Goal: Check status: Check status

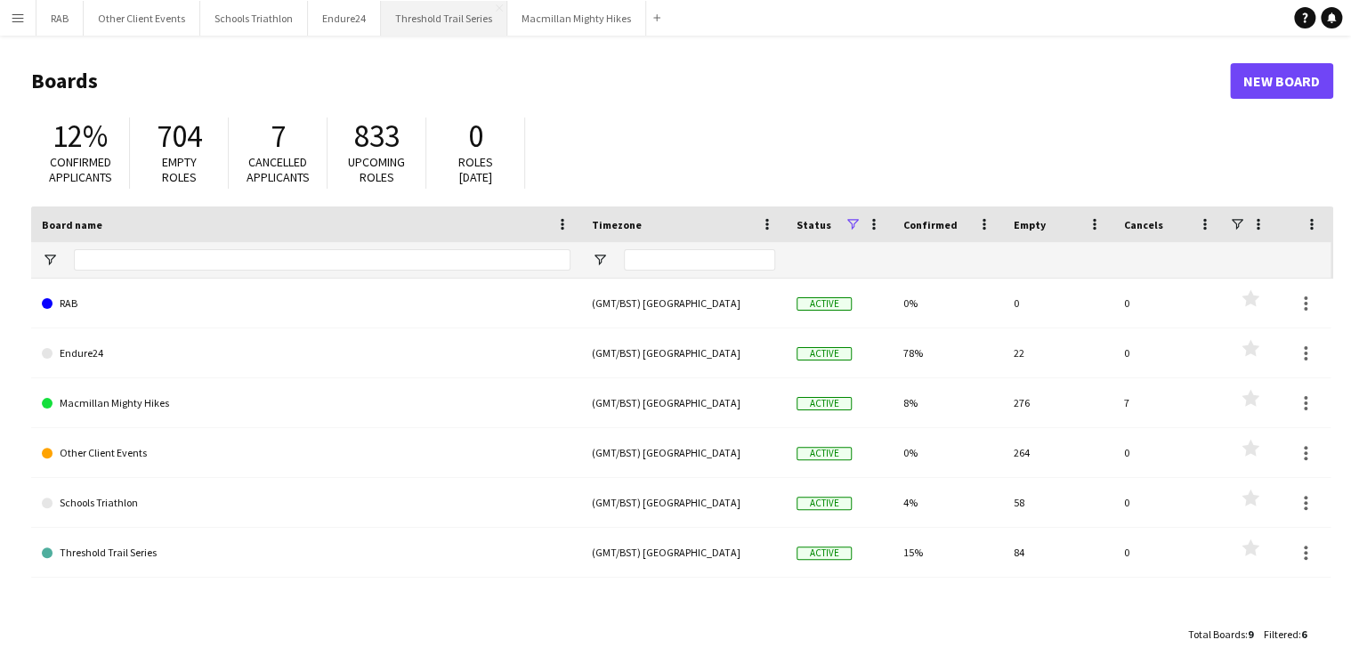
click at [427, 14] on button "Threshold Trail Series Close" at bounding box center [444, 18] width 126 height 35
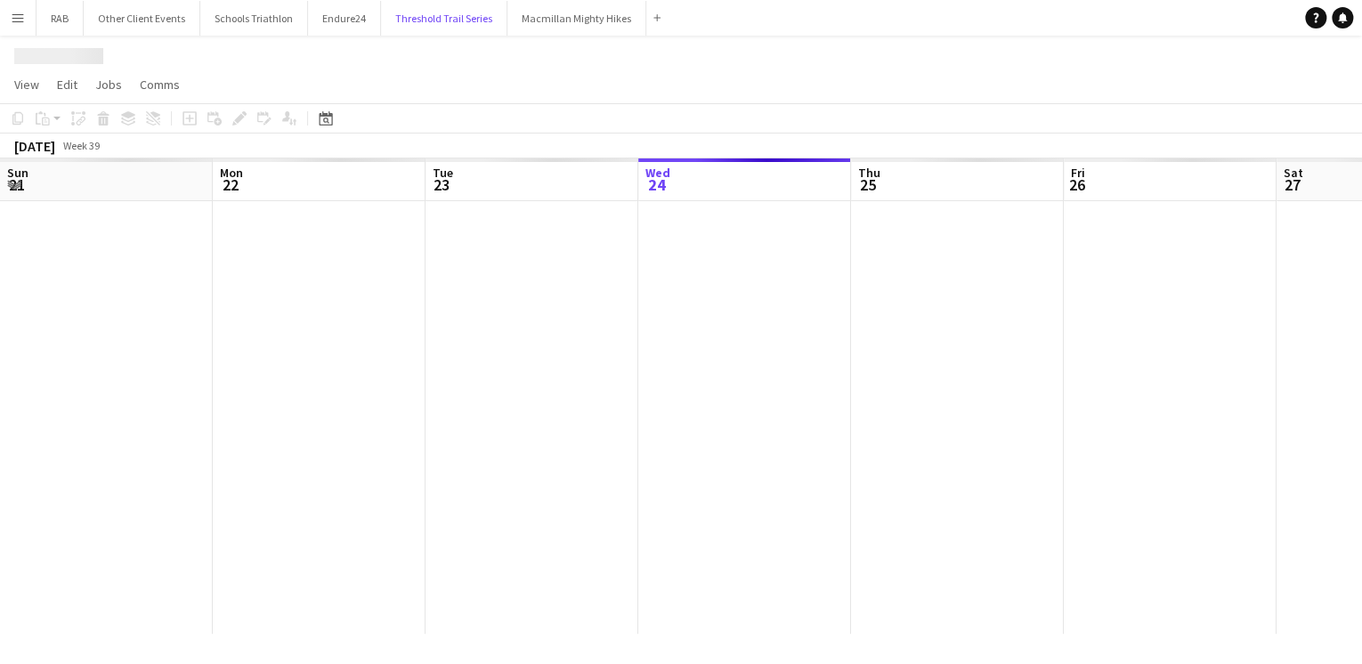
scroll to position [0, 425]
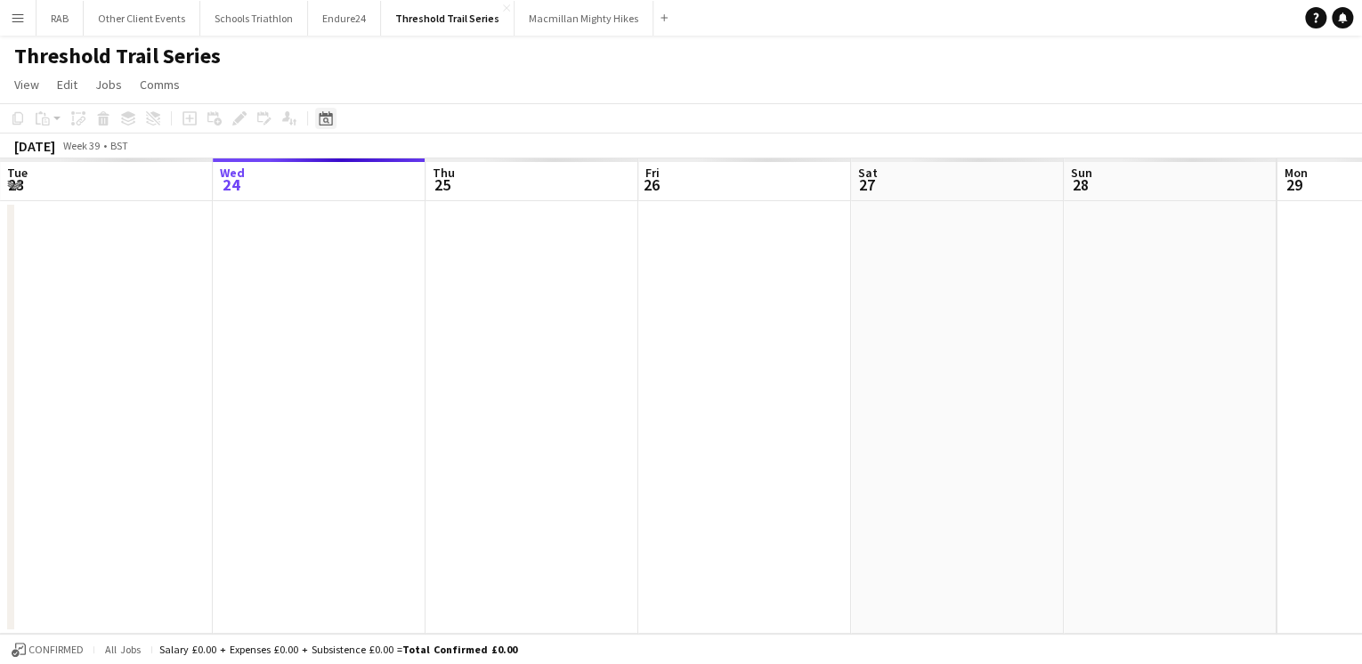
click at [327, 120] on icon "Date picker" at bounding box center [326, 118] width 14 height 14
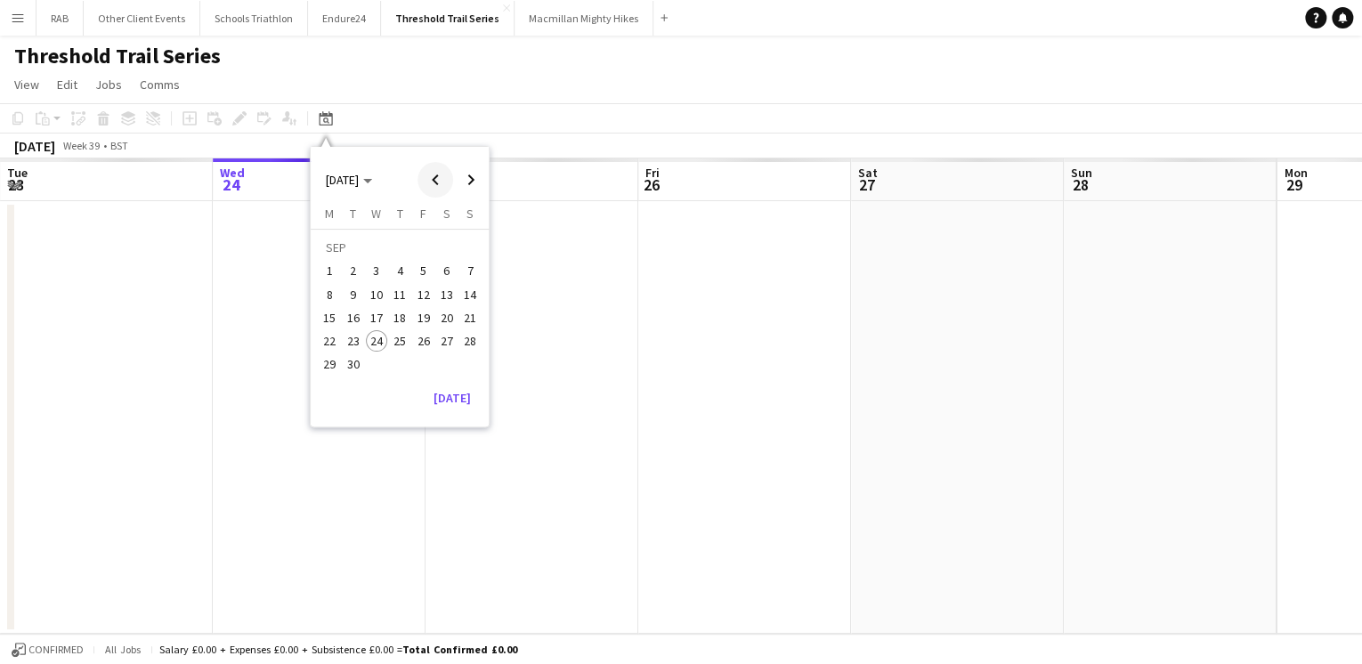
scroll to position [0, 0]
click at [440, 178] on span "Previous month" at bounding box center [435, 180] width 36 height 36
click at [473, 292] on span "13" at bounding box center [469, 294] width 21 height 21
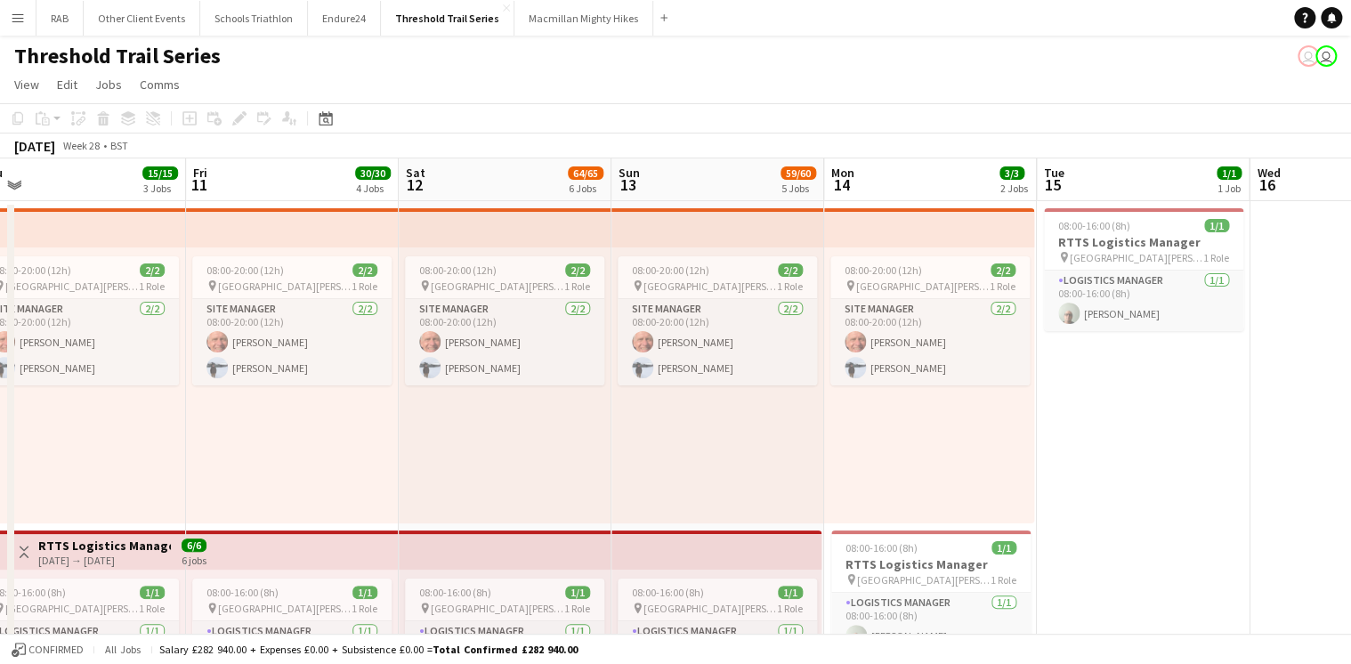
scroll to position [0, 409]
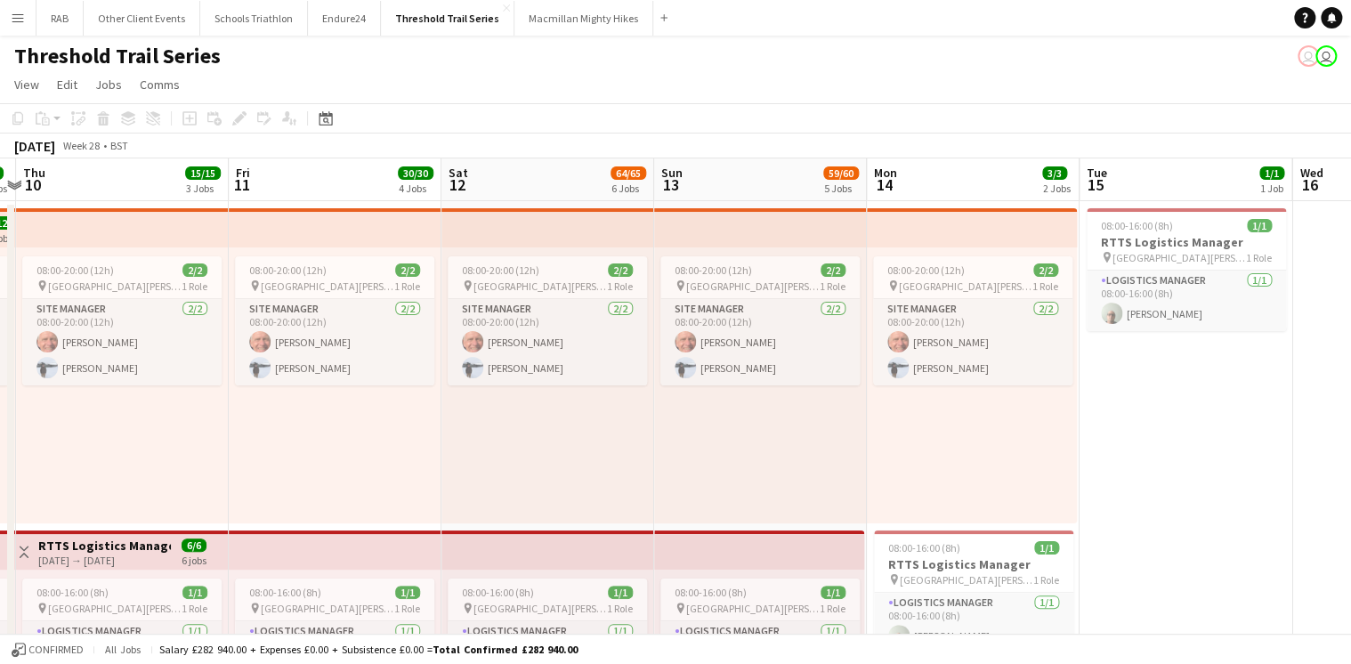
drag, startPoint x: 346, startPoint y: 173, endPoint x: 549, endPoint y: 173, distance: 202.9
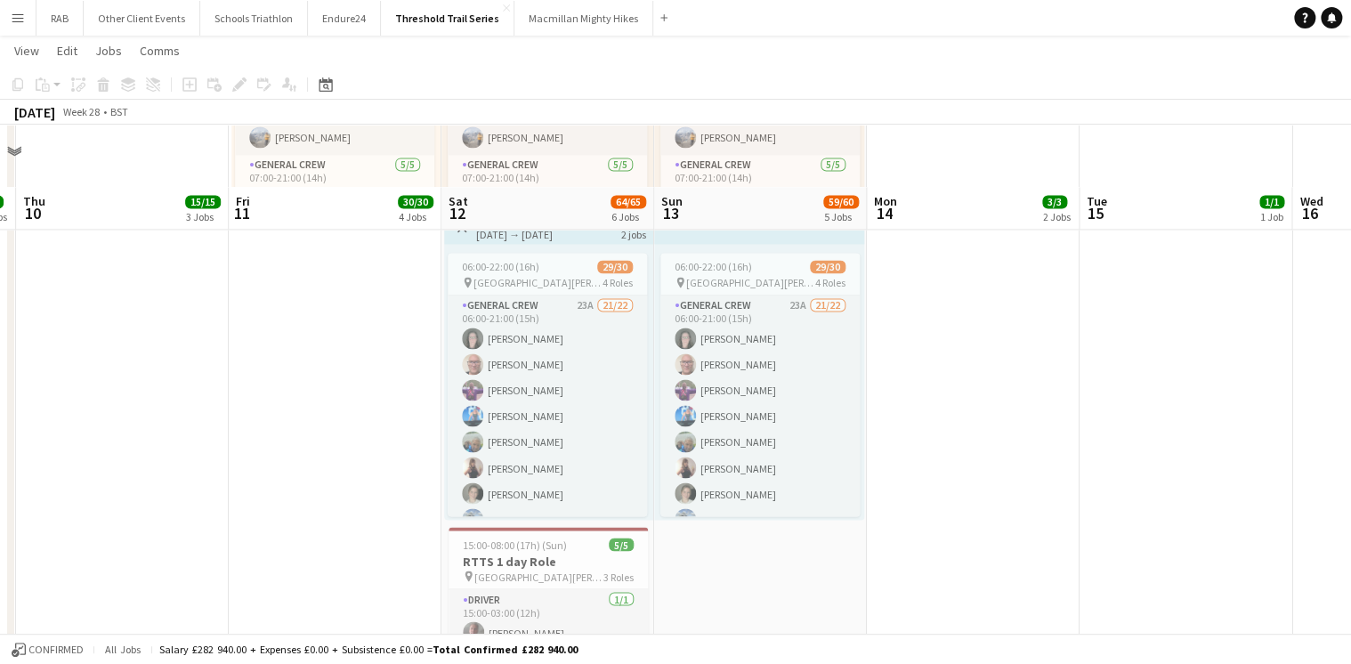
scroll to position [1353, 0]
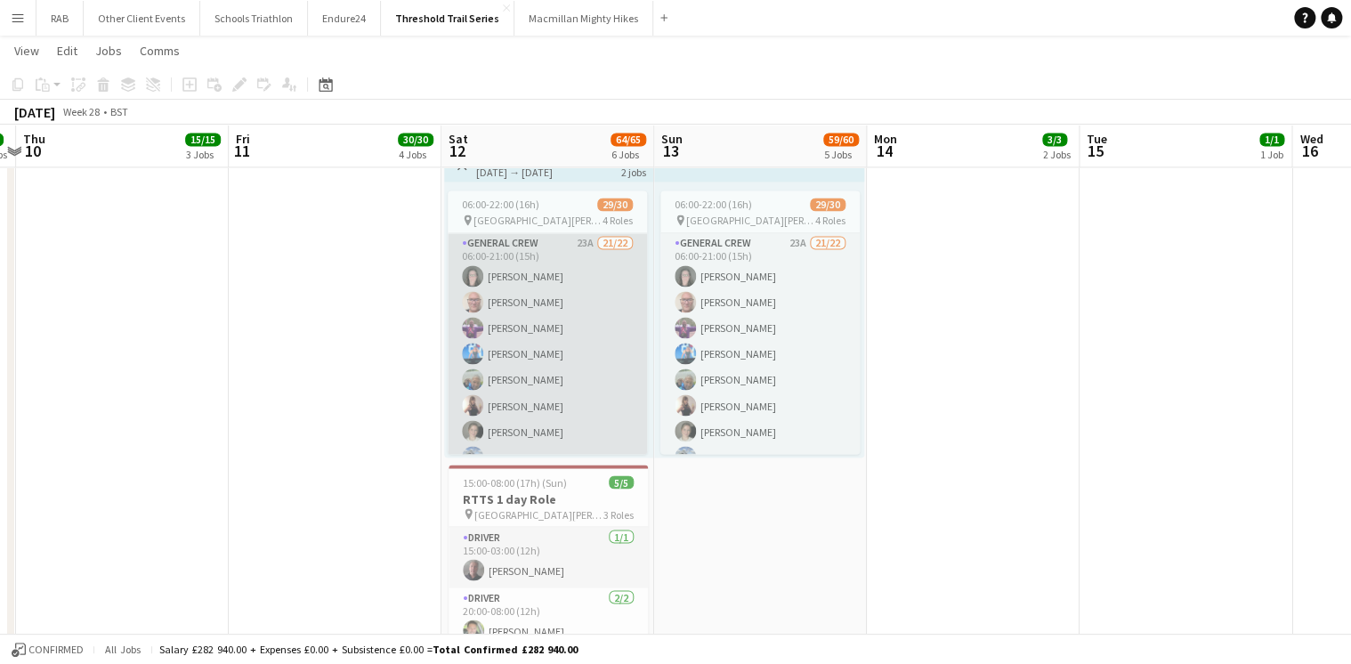
click at [526, 323] on app-card-role "General Crew 23A 21/22 06:00-21:00 (15h) [PERSON_NAME] [PERSON_NAME] [PERSON_NA…" at bounding box center [547, 534] width 199 height 603
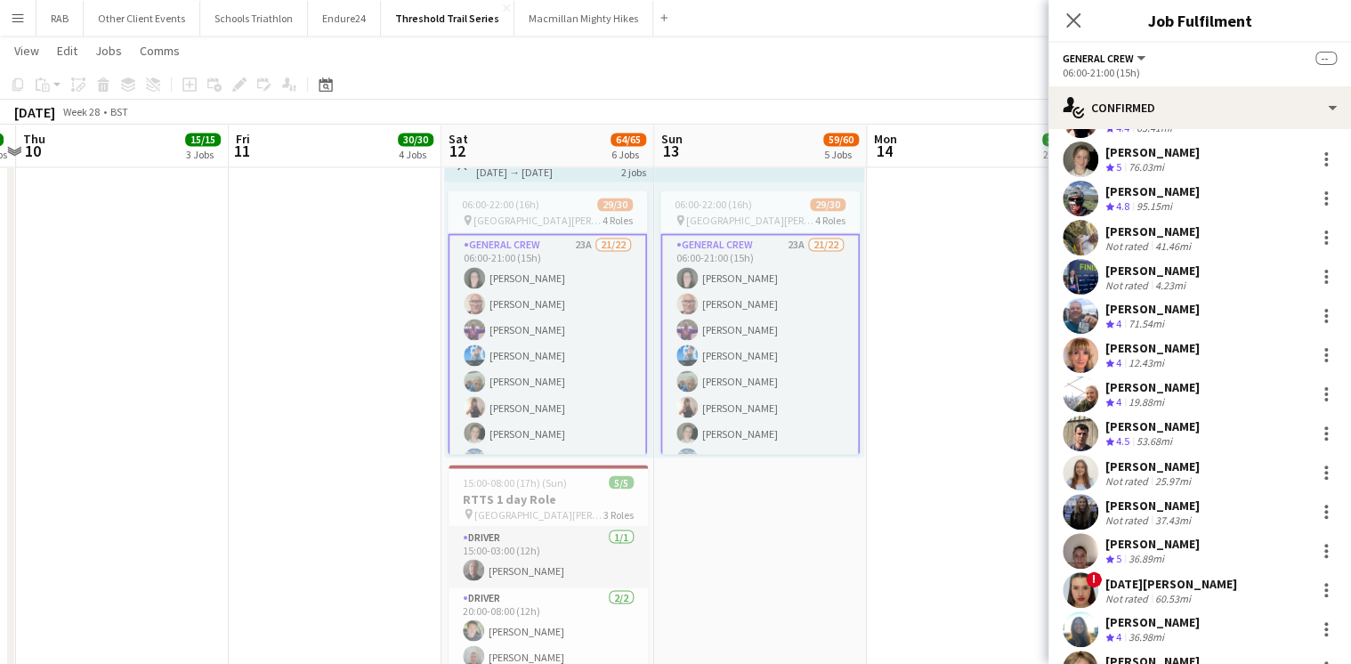
scroll to position [285, 0]
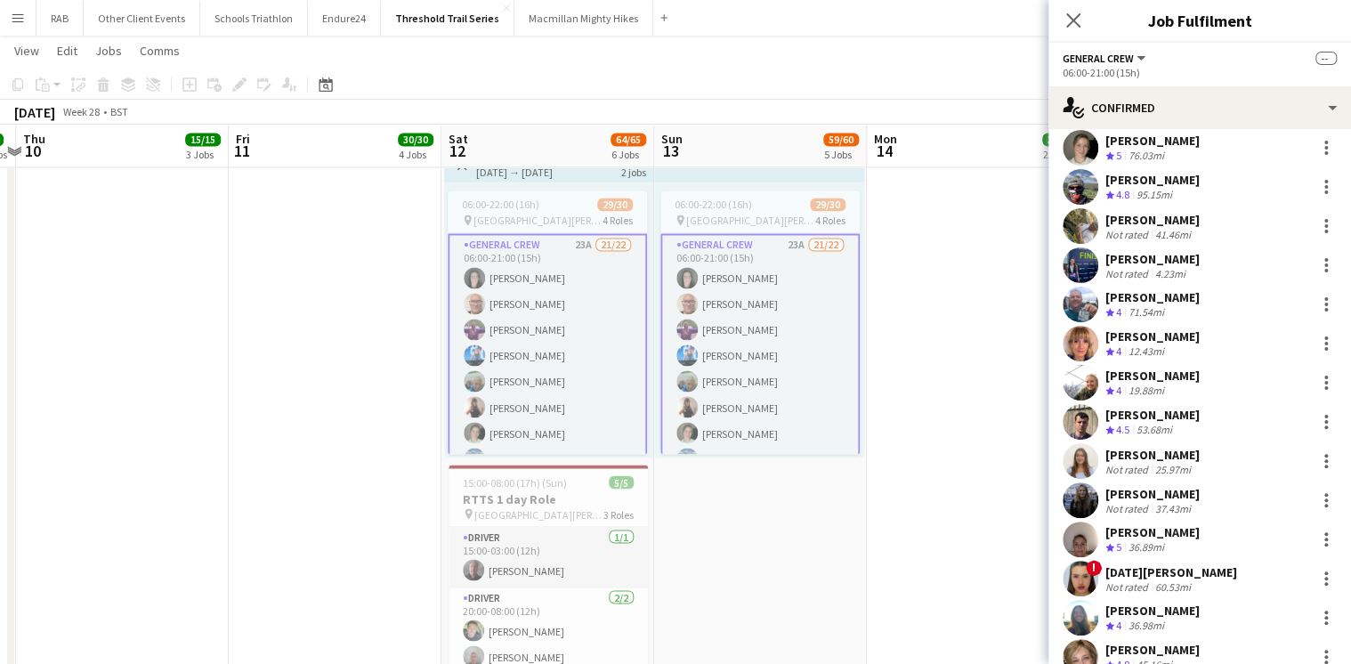
click at [1147, 451] on div "[PERSON_NAME]" at bounding box center [1153, 455] width 94 height 16
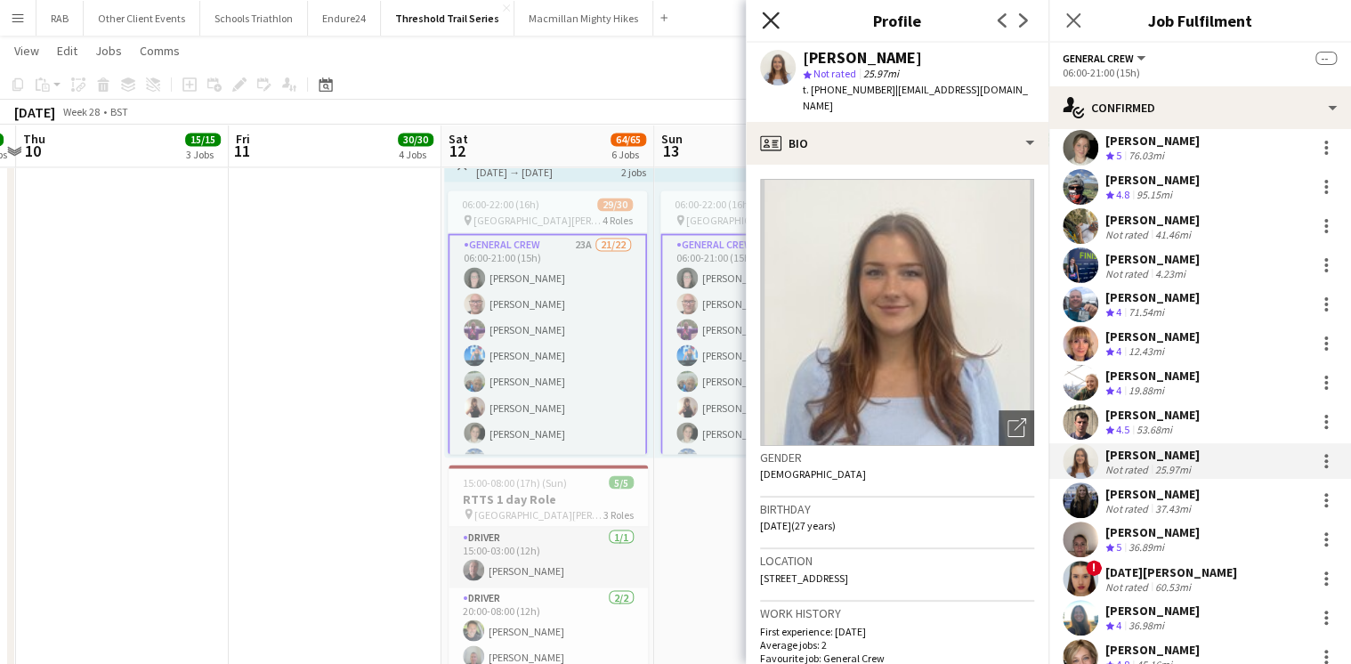
click at [769, 18] on icon "Close pop-in" at bounding box center [770, 20] width 17 height 17
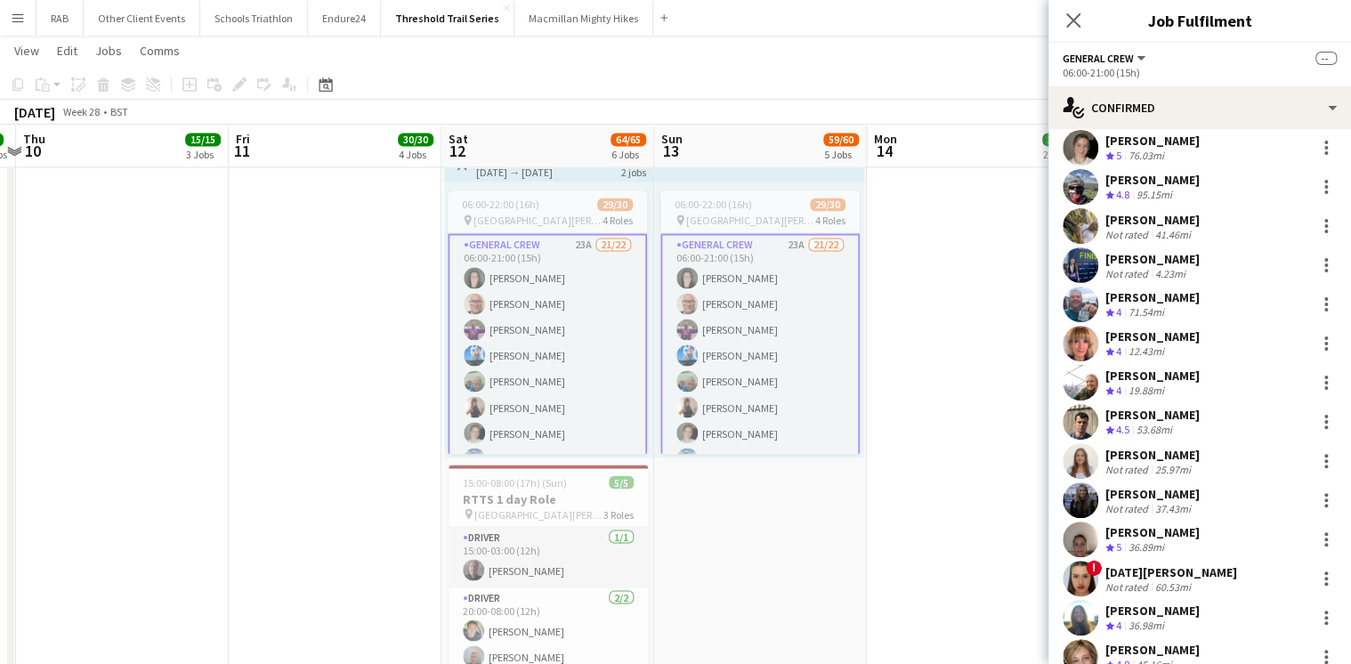
drag, startPoint x: 1068, startPoint y: 20, endPoint x: 945, endPoint y: 109, distance: 152.2
click at [1069, 21] on icon "Close pop-in" at bounding box center [1073, 20] width 14 height 14
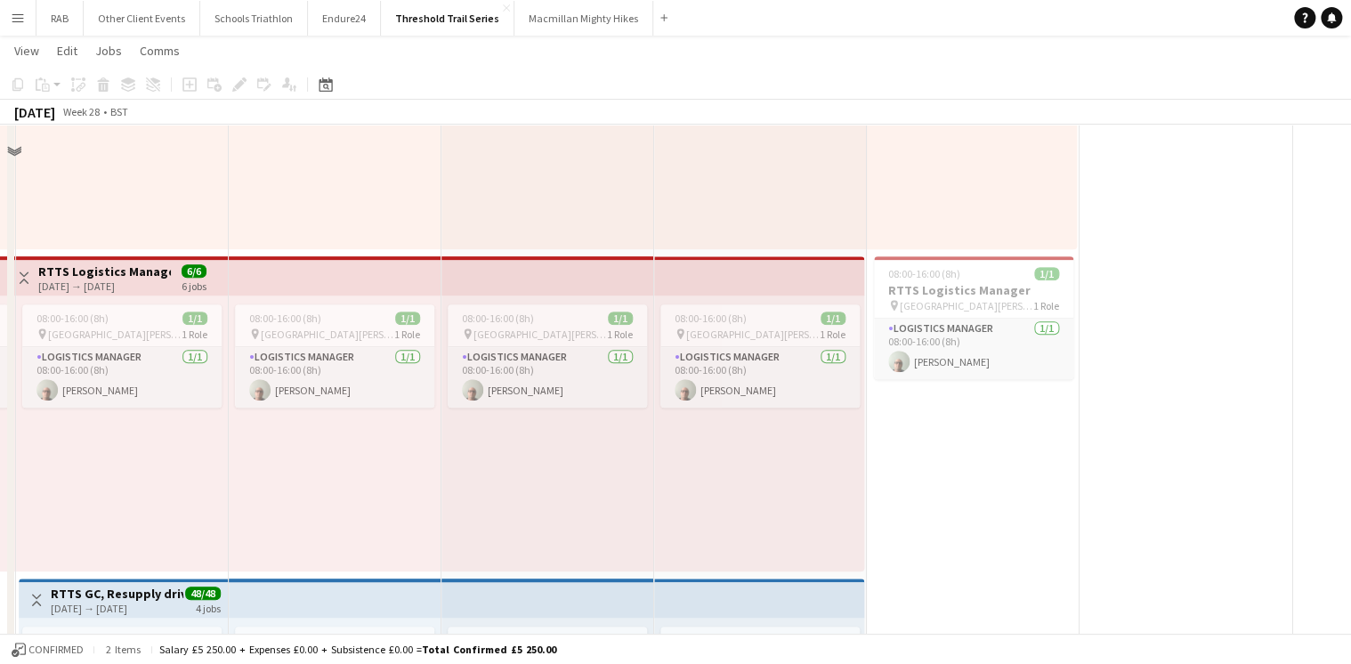
scroll to position [0, 0]
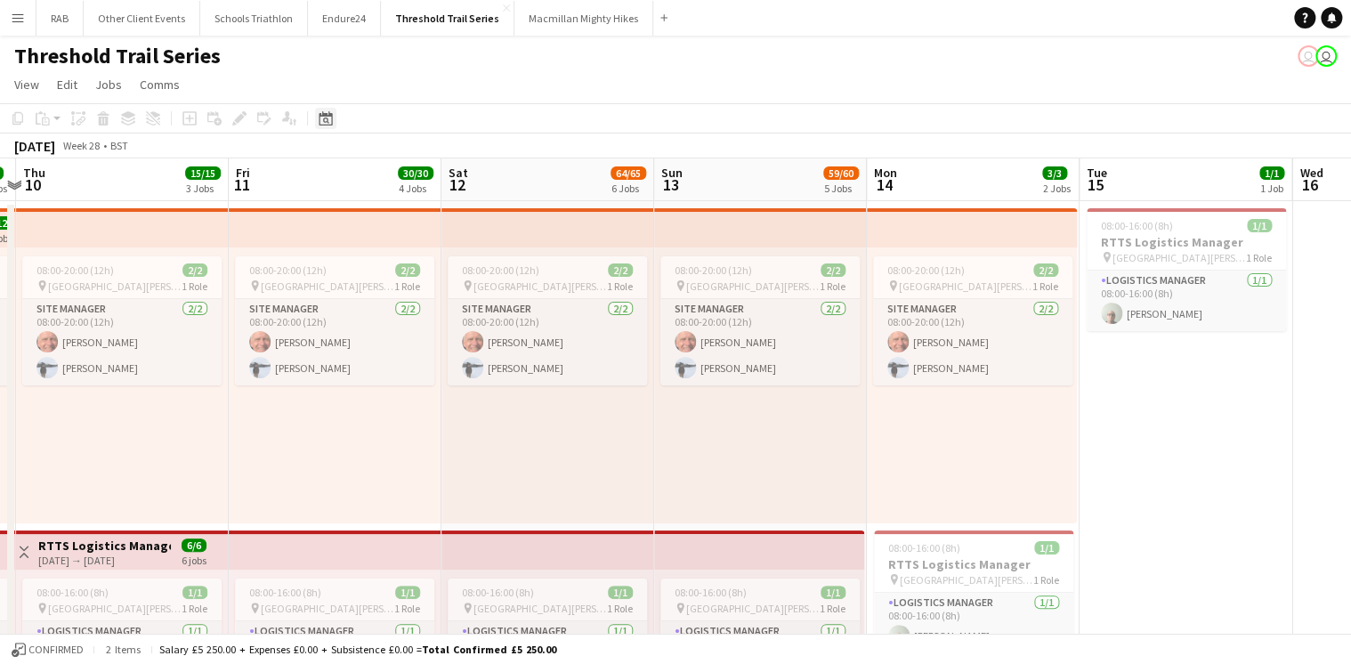
click at [331, 117] on icon at bounding box center [325, 118] width 13 height 14
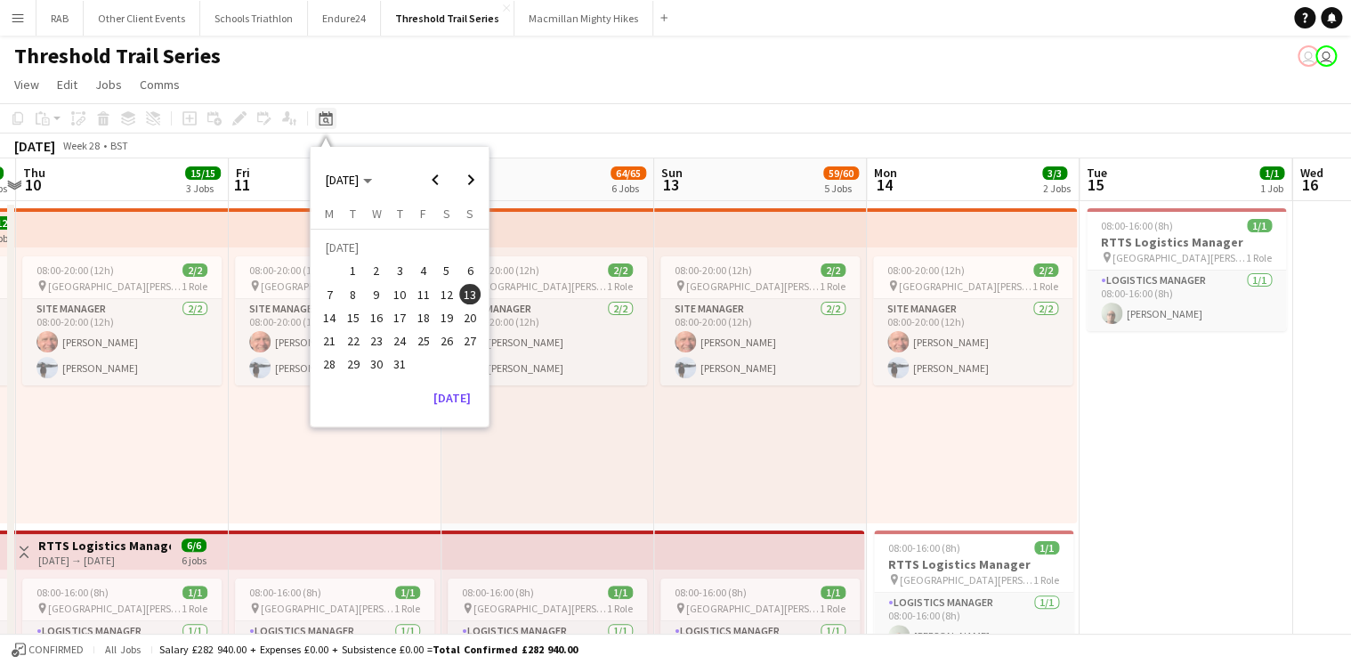
scroll to position [692, 0]
click at [436, 175] on span "Previous month" at bounding box center [435, 180] width 36 height 36
click at [467, 323] on span "22" at bounding box center [469, 322] width 21 height 21
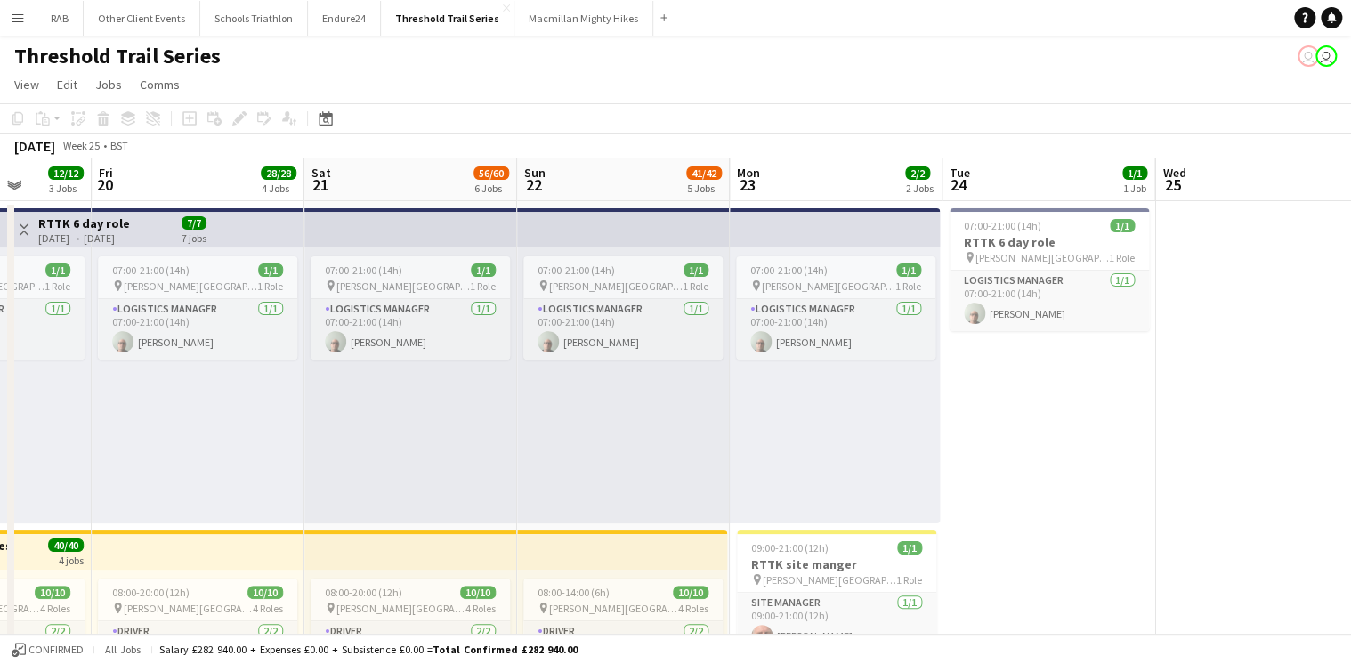
scroll to position [0, 522]
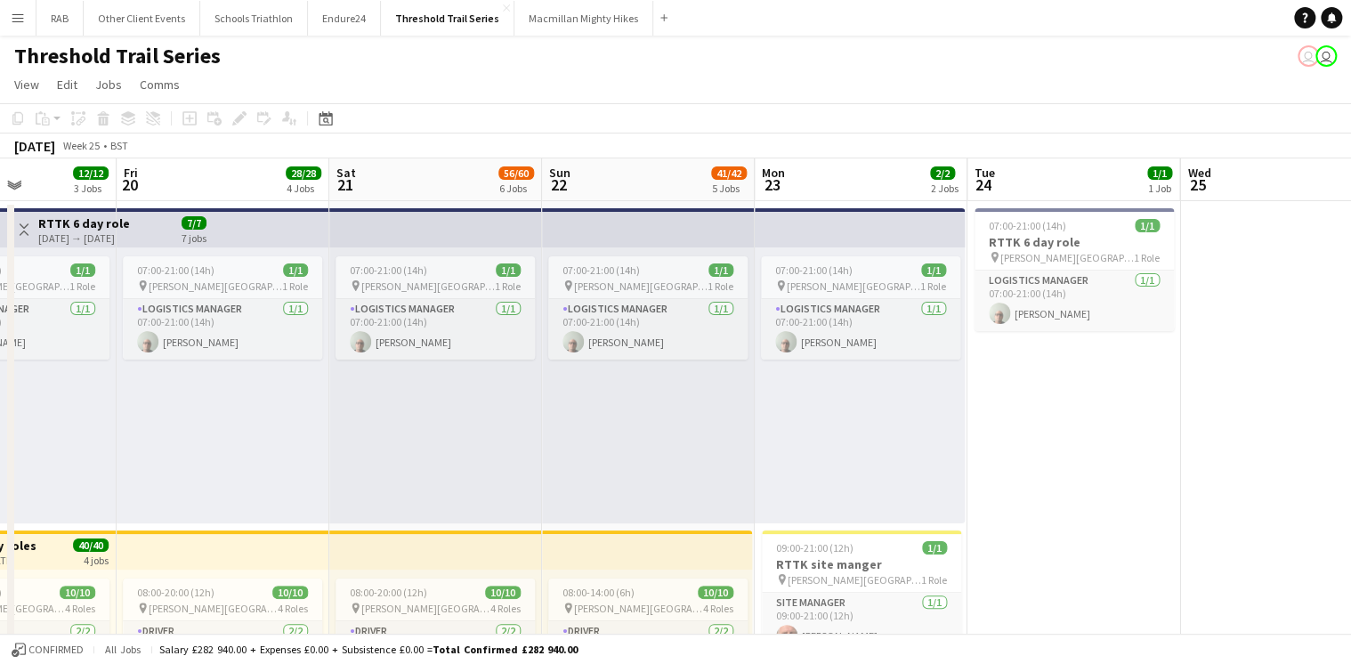
drag, startPoint x: 374, startPoint y: 178, endPoint x: 677, endPoint y: 182, distance: 303.6
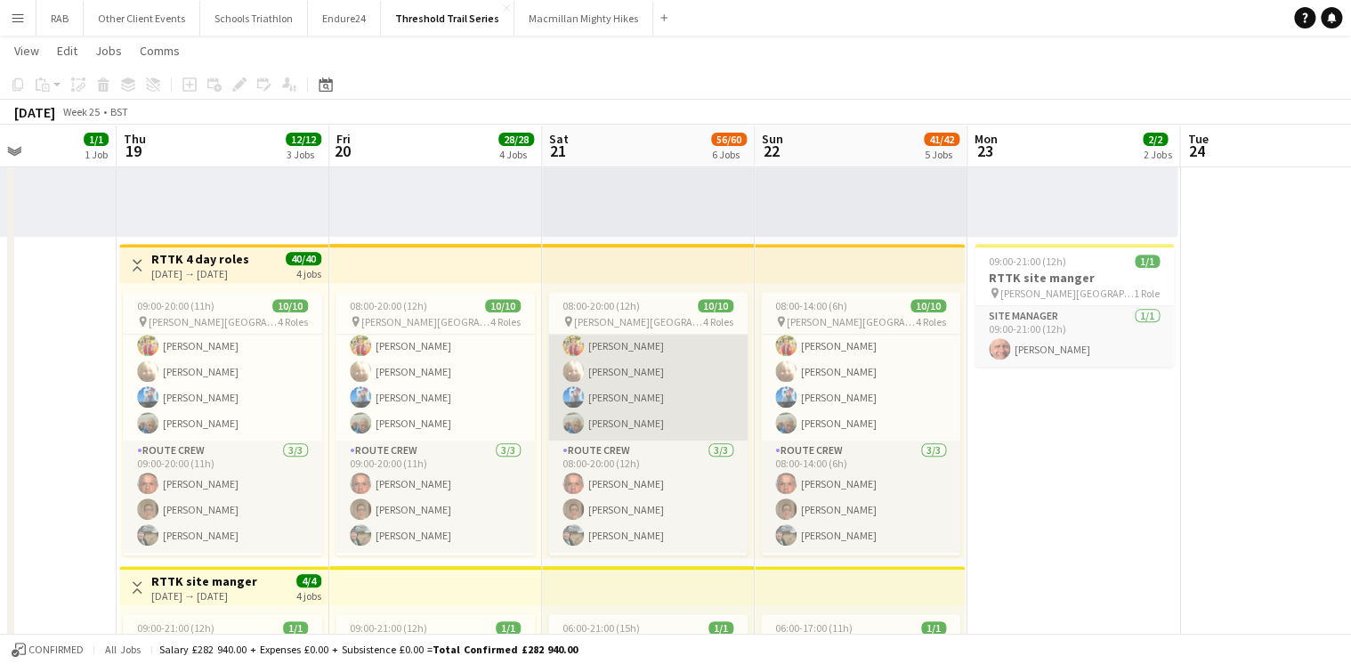
scroll to position [0, 0]
